Goal: Task Accomplishment & Management: Use online tool/utility

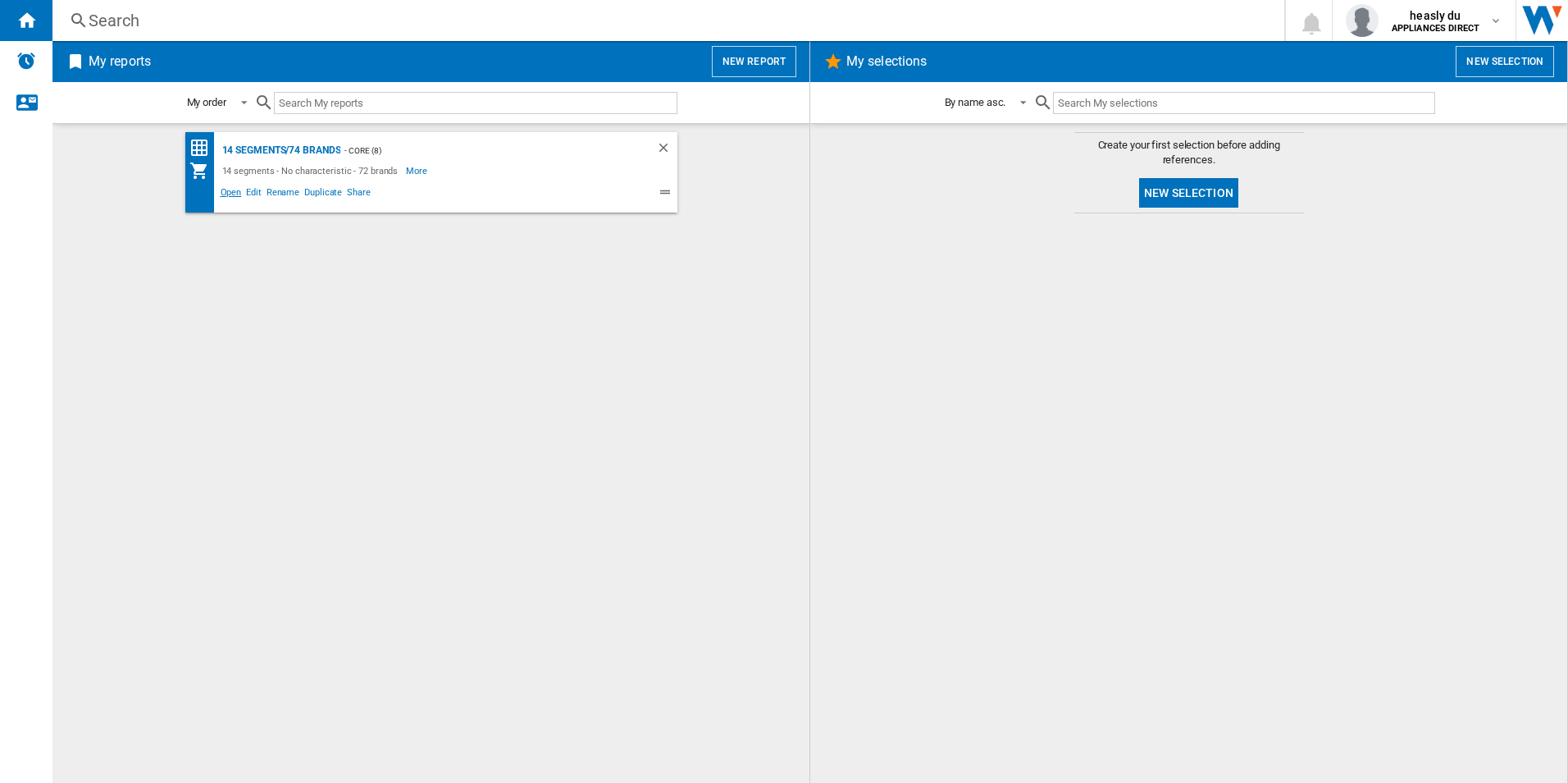
click at [235, 193] on span "Open" at bounding box center [231, 194] width 26 height 19
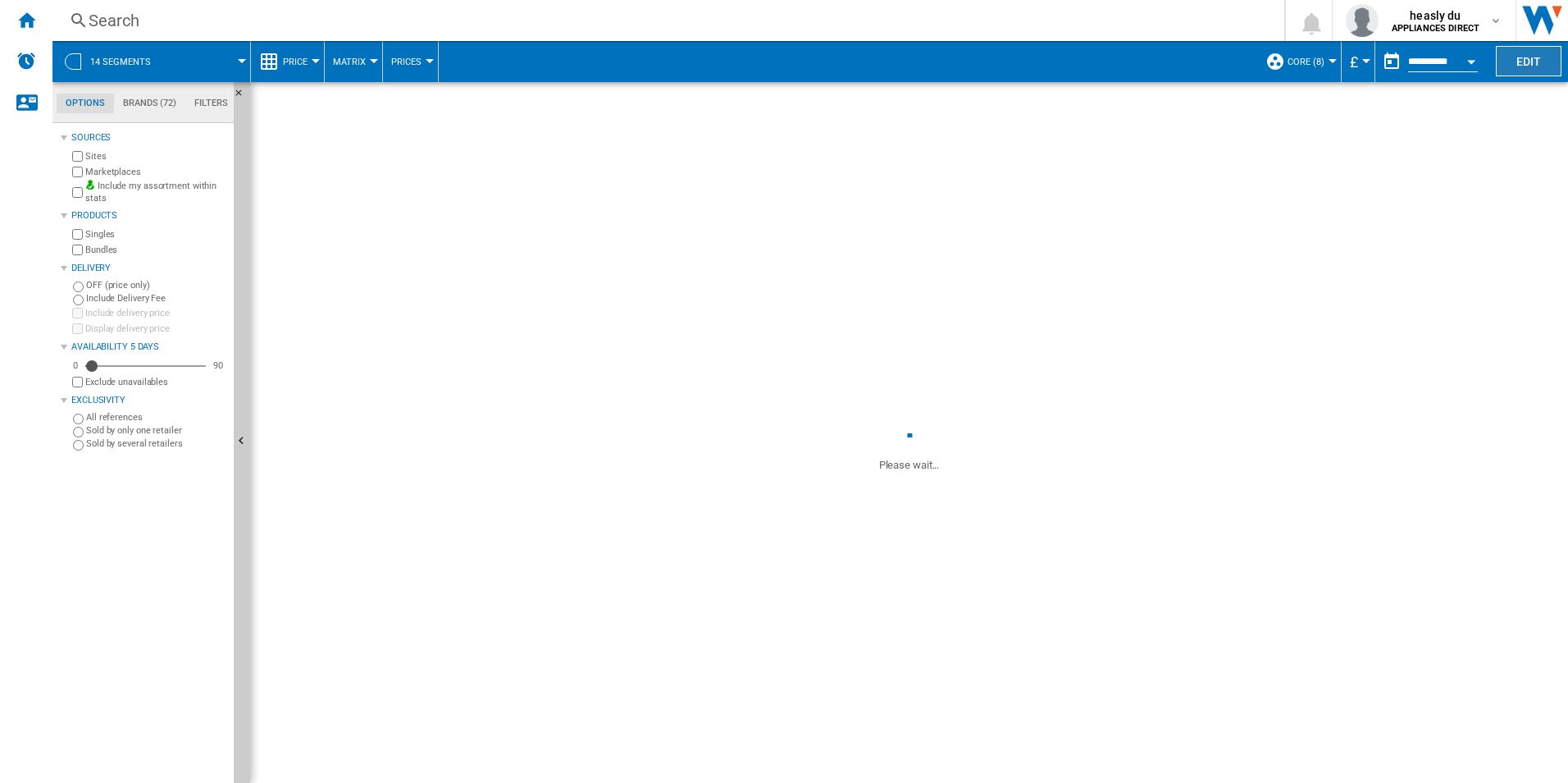
click at [1532, 58] on button "Edit" at bounding box center [1528, 61] width 66 height 31
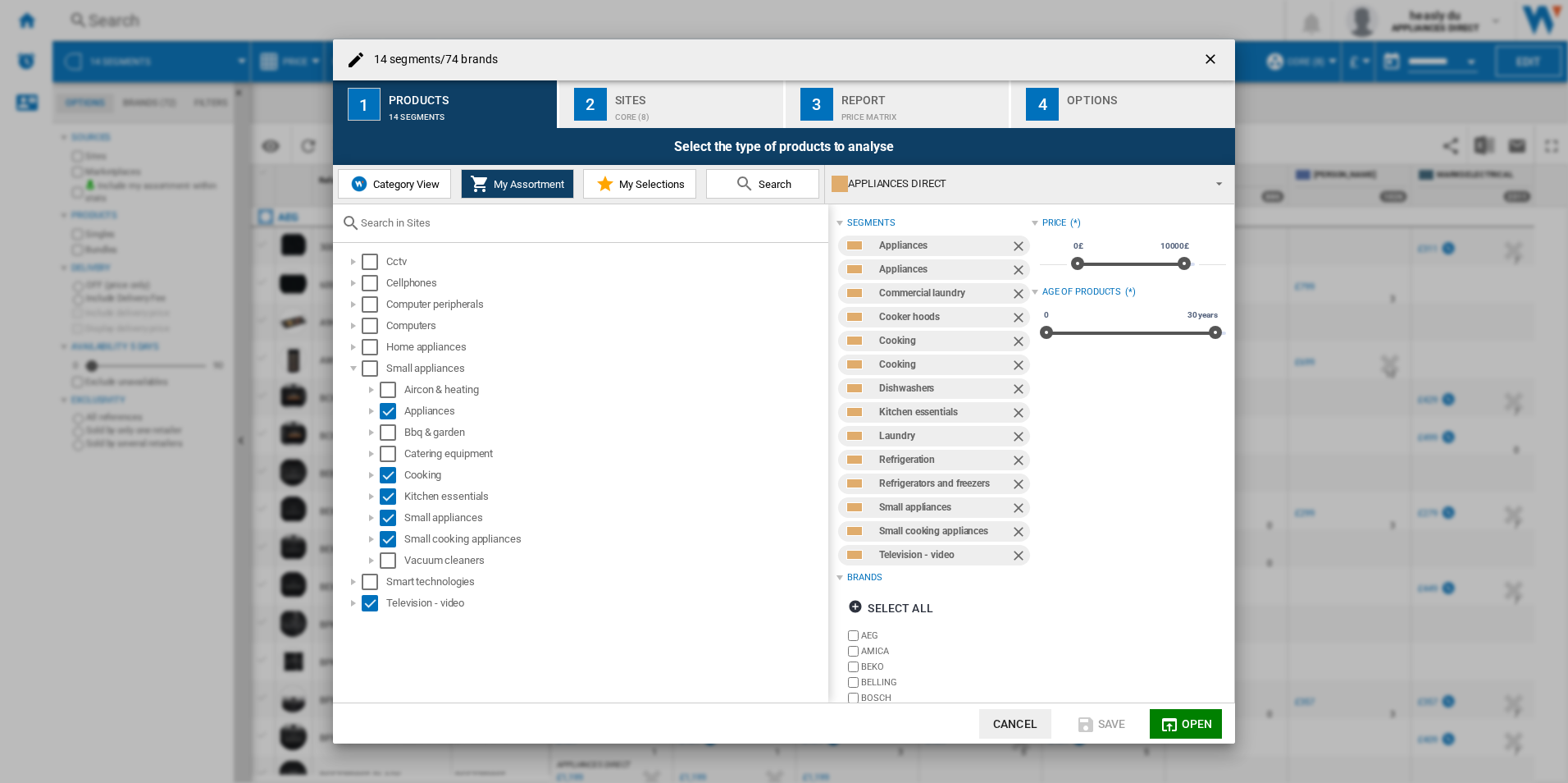
click at [625, 178] on span "My Selections" at bounding box center [649, 185] width 69 height 12
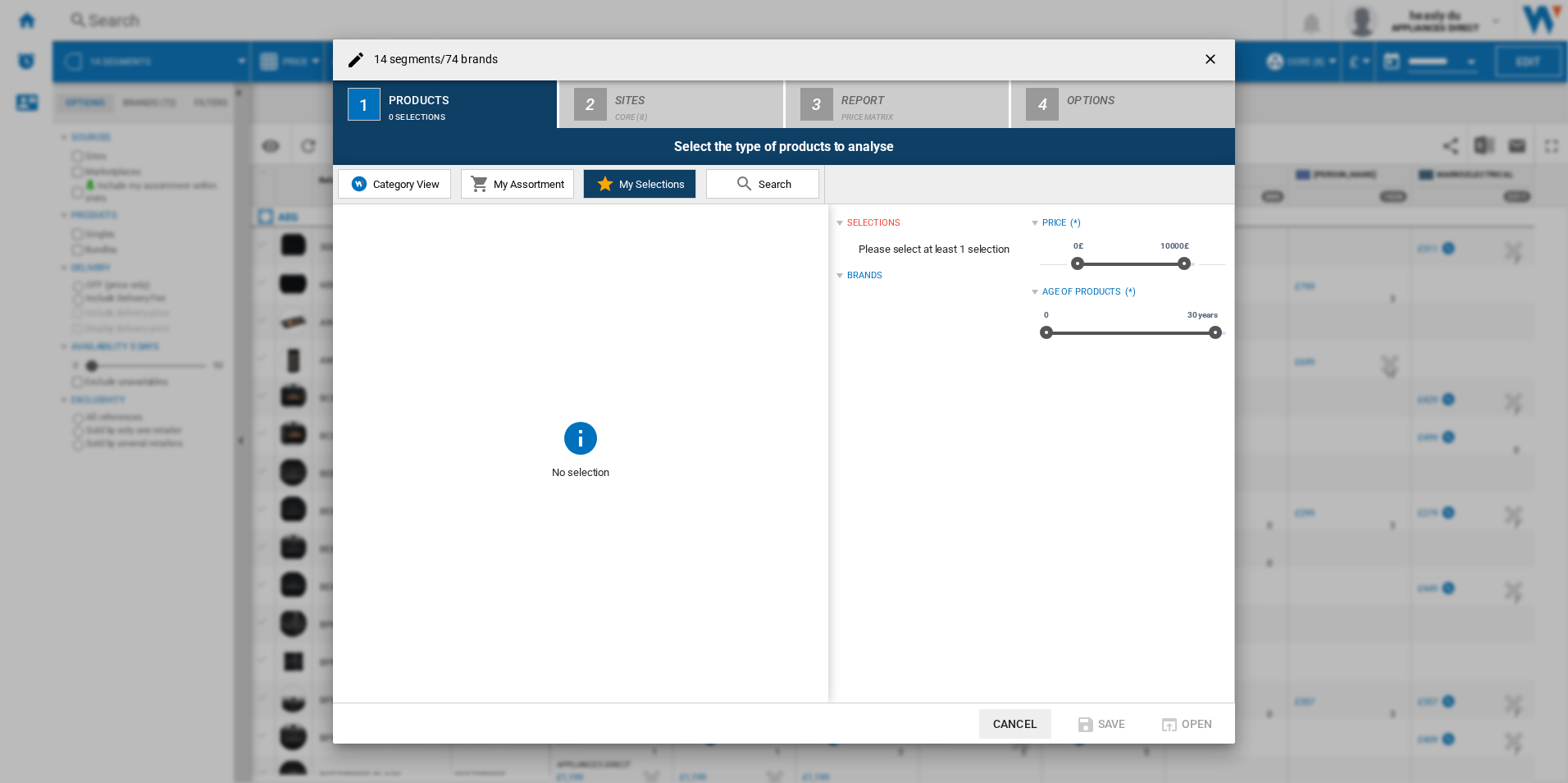
click at [549, 180] on span "My Assortment" at bounding box center [526, 185] width 75 height 12
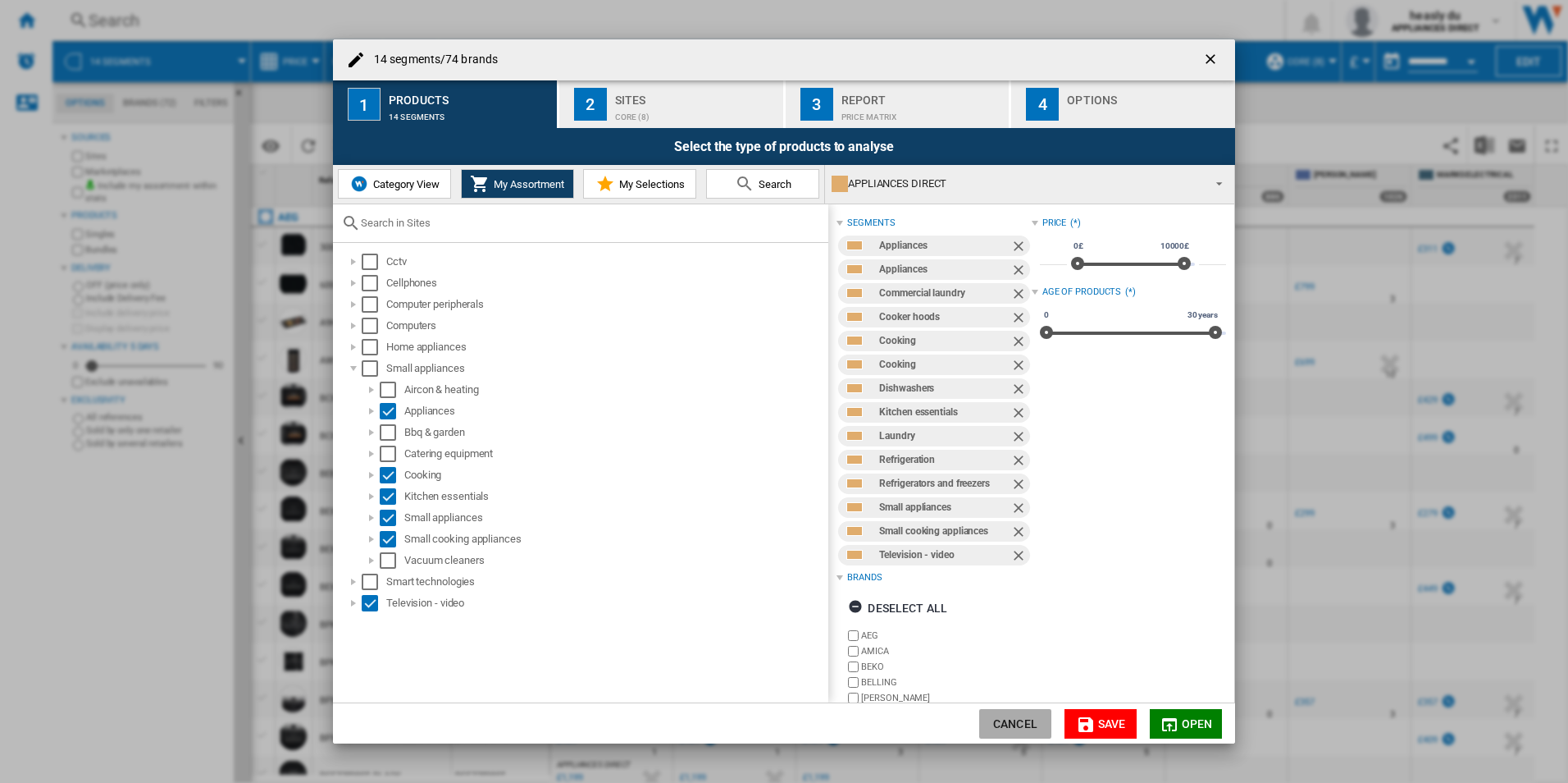
click at [1022, 728] on button "Cancel" at bounding box center [1015, 724] width 72 height 30
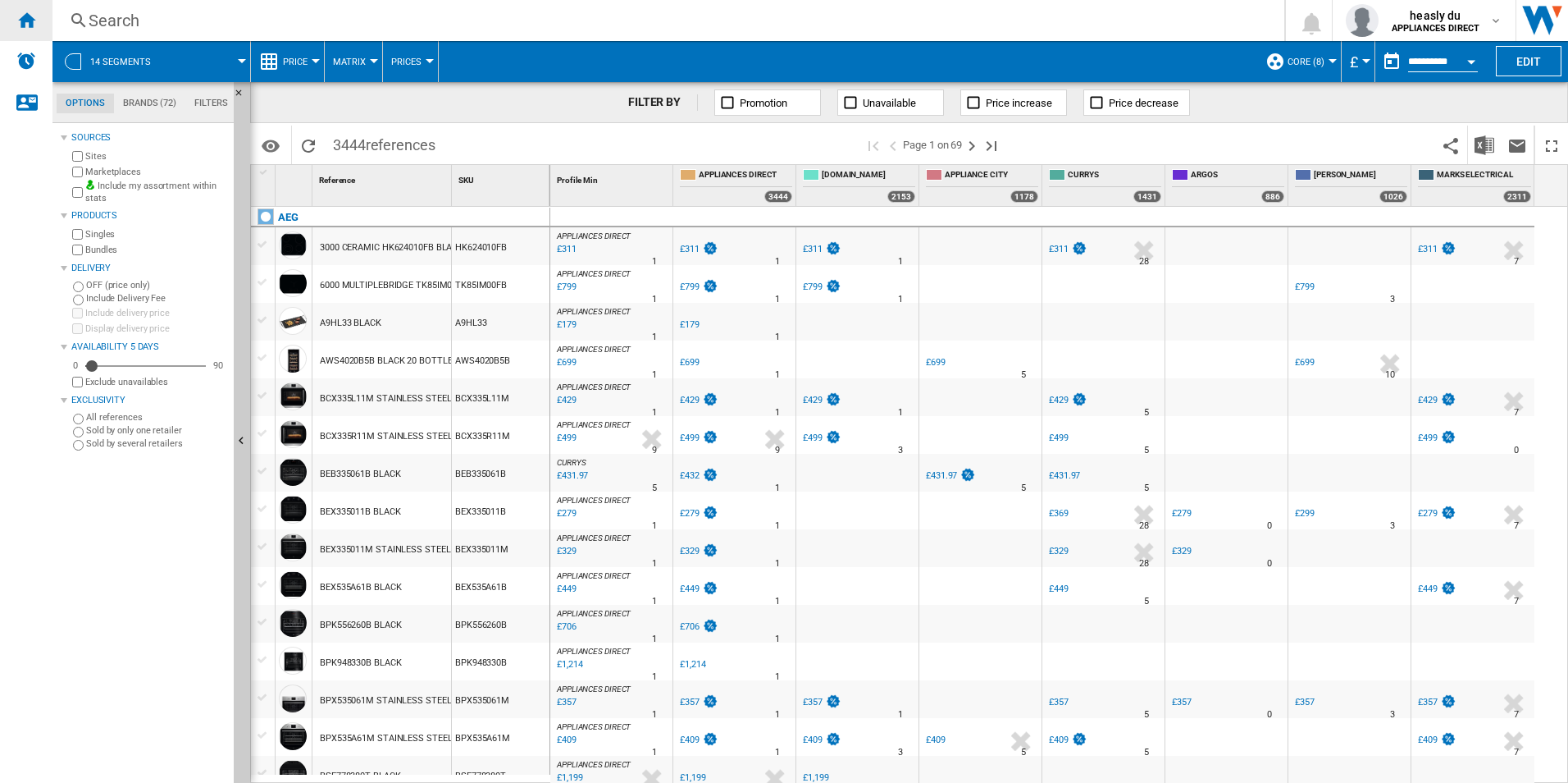
click at [22, 33] on div "Home" at bounding box center [26, 20] width 53 height 41
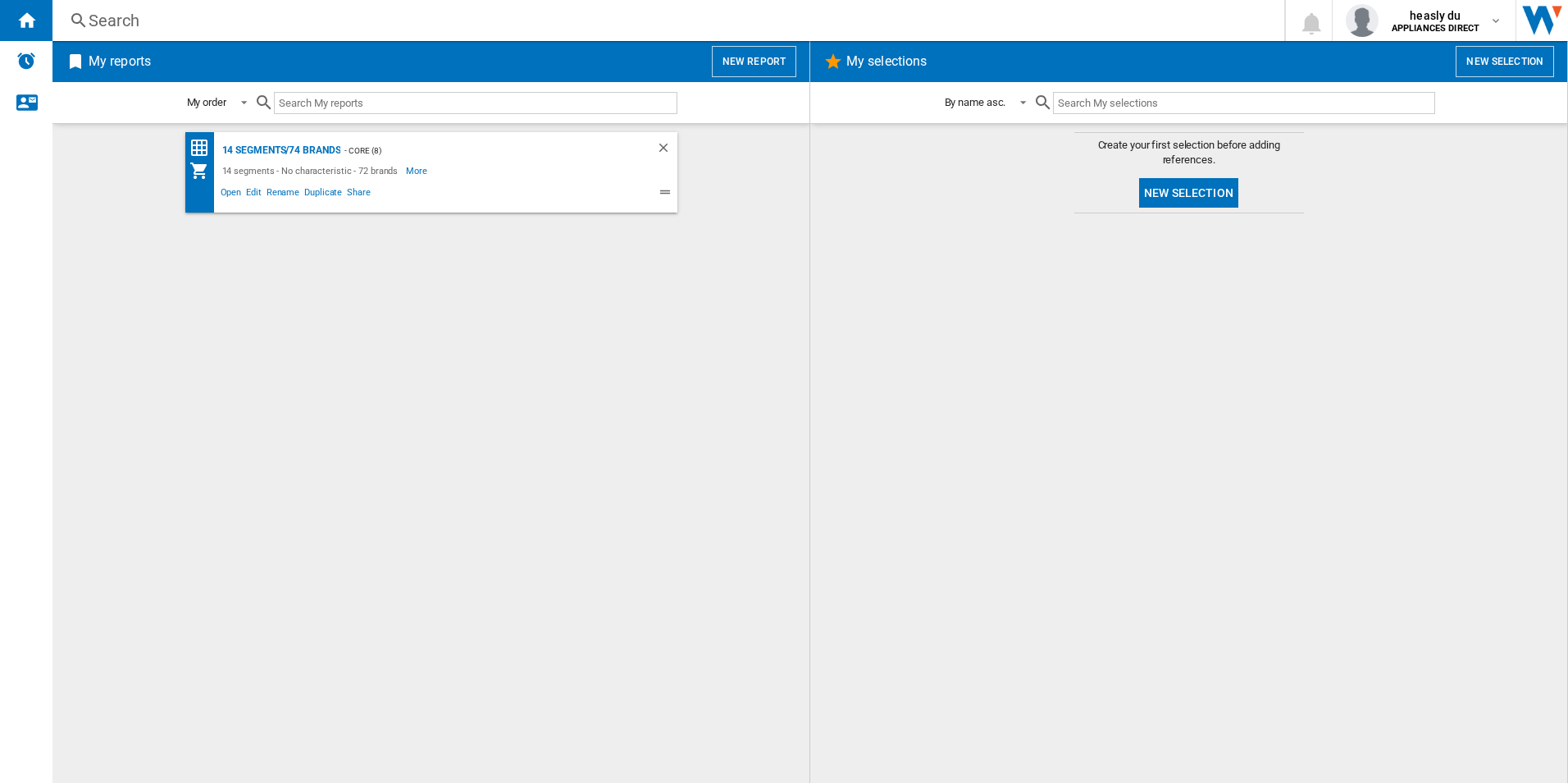
click at [125, 68] on h2 "My reports" at bounding box center [119, 61] width 69 height 31
